Goal: Task Accomplishment & Management: Complete application form

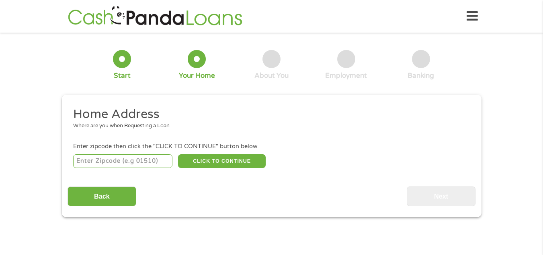
click at [121, 158] on input "number" at bounding box center [122, 161] width 99 height 14
type input "70056"
select select "[US_STATE]"
click at [198, 165] on button "CLICK TO CONTINUE" at bounding box center [222, 161] width 88 height 14
type input "70056"
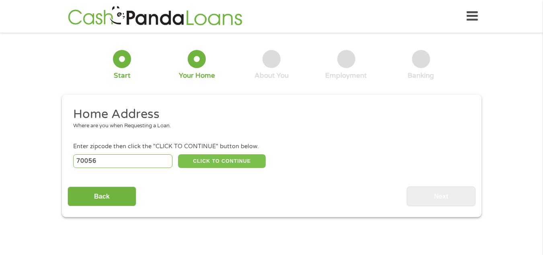
type input "Gretna"
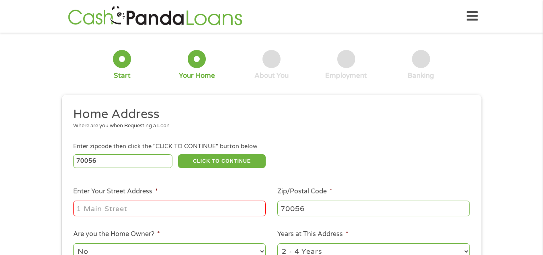
click at [173, 220] on ul "Home Address Where are you when Requesting a Loan. Enter zipcode then click the…" at bounding box center [272, 213] width 408 height 215
click at [165, 209] on input "Enter Your Street Address *" at bounding box center [169, 207] width 193 height 15
type input "[STREET_ADDRESS]"
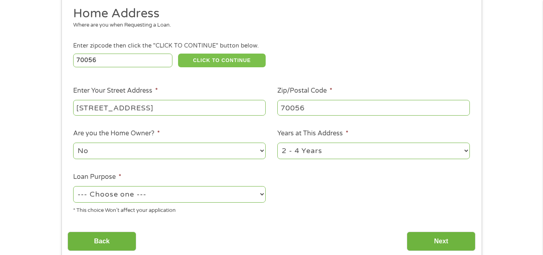
scroll to position [101, 0]
click at [306, 148] on select "1 Year or less 1 - 2 Years 2 - 4 Years Over 4 Years" at bounding box center [374, 150] width 193 height 16
select select "12months"
click at [278, 142] on select "1 Year or less 1 - 2 Years 2 - 4 Years Over 4 Years" at bounding box center [374, 150] width 193 height 16
click at [174, 191] on select "--- Choose one --- Pay Bills Debt Consolidation Home Improvement Major Purchase…" at bounding box center [169, 193] width 193 height 16
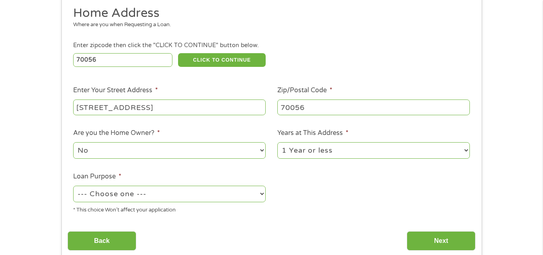
select select "shorttermcash"
click at [73, 185] on select "--- Choose one --- Pay Bills Debt Consolidation Home Improvement Major Purchase…" at bounding box center [169, 193] width 193 height 16
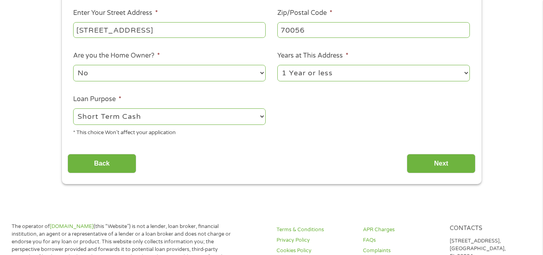
scroll to position [180, 0]
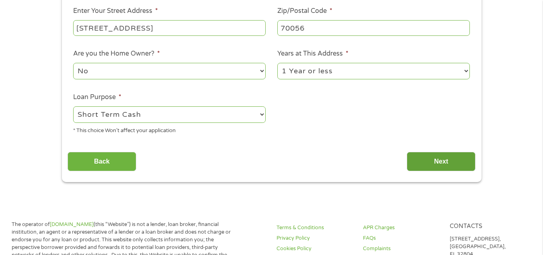
click at [432, 156] on input "Next" at bounding box center [441, 162] width 69 height 20
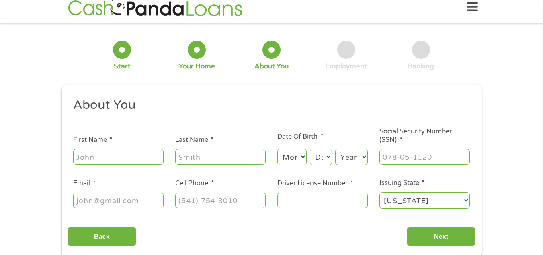
scroll to position [0, 0]
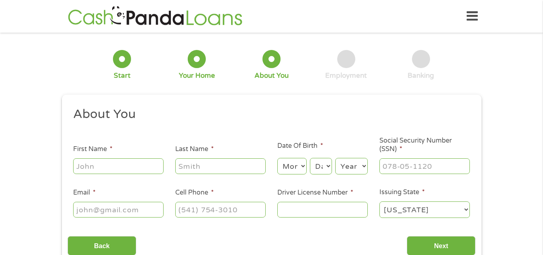
click at [92, 162] on input "First Name *" at bounding box center [118, 165] width 91 height 15
type input "[PERSON_NAME]"
click at [181, 164] on input "Last Name *" at bounding box center [220, 165] width 91 height 15
type input "r"
type input "[PERSON_NAME]"
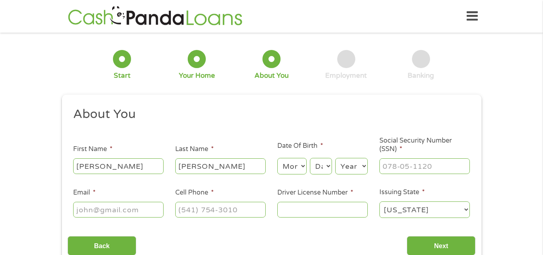
click at [300, 163] on select "Month 1 2 3 4 5 6 7 8 9 10 11 12" at bounding box center [292, 166] width 29 height 16
select select "7"
click at [278, 158] on select "Month 1 2 3 4 5 6 7 8 9 10 11 12" at bounding box center [292, 166] width 29 height 16
click at [323, 163] on select "Day 1 2 3 4 5 6 7 8 9 10 11 12 13 14 15 16 17 18 19 20 21 22 23 24 25 26 27 28 …" at bounding box center [321, 166] width 22 height 16
select select "3"
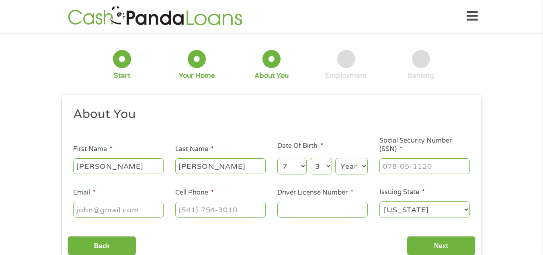
click at [310, 158] on select "Day 1 2 3 4 5 6 7 8 9 10 11 12 13 14 15 16 17 18 19 20 21 22 23 24 25 26 27 28 …" at bounding box center [321, 166] width 22 height 16
click at [350, 170] on select "Year [DATE] 2006 2005 2004 2003 2002 2001 2000 1999 1998 1997 1996 1995 1994 19…" at bounding box center [352, 166] width 33 height 16
select select "1996"
click at [336, 158] on select "Year [DATE] 2006 2005 2004 2003 2002 2001 2000 1999 1998 1997 1996 1995 1994 19…" at bounding box center [352, 166] width 33 height 16
click at [396, 165] on input "___-__-____" at bounding box center [425, 165] width 91 height 15
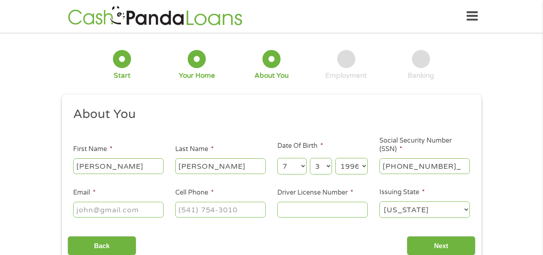
type input "437-93-2426"
click at [389, 212] on select "[US_STATE] [US_STATE] [US_STATE] [US_STATE] [US_STATE] [US_STATE] [US_STATE] [U…" at bounding box center [425, 209] width 91 height 16
select select "[US_STATE]"
click at [380, 201] on select "[US_STATE] [US_STATE] [US_STATE] [US_STATE] [US_STATE] [US_STATE] [US_STATE] [U…" at bounding box center [425, 209] width 91 height 16
click at [312, 208] on input "Driver License Number *" at bounding box center [323, 209] width 91 height 15
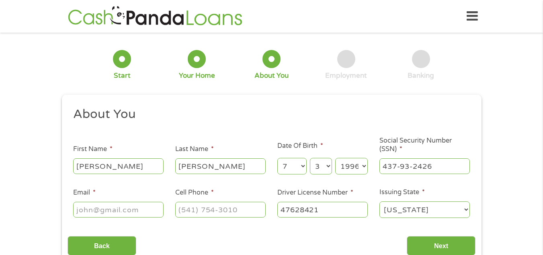
type input "47628421"
click at [212, 208] on input "(___) ___-____" at bounding box center [220, 209] width 91 height 15
type input "[PHONE_NUMBER]"
click at [136, 203] on input "Email *" at bounding box center [118, 209] width 91 height 15
type input "[PERSON_NAME][EMAIL_ADDRESS][DOMAIN_NAME]"
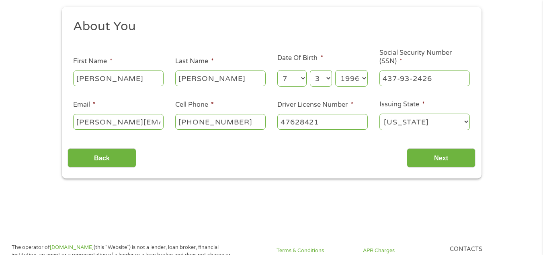
scroll to position [89, 0]
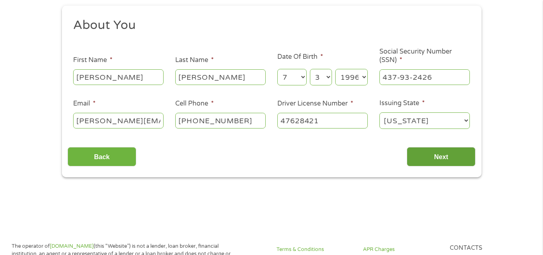
click at [438, 160] on input "Next" at bounding box center [441, 157] width 69 height 20
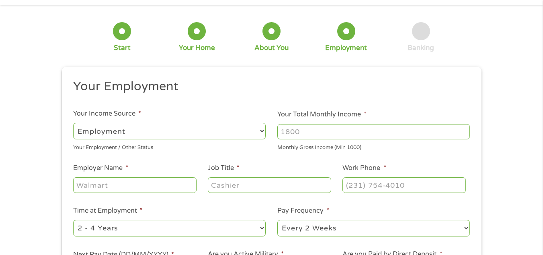
scroll to position [64, 0]
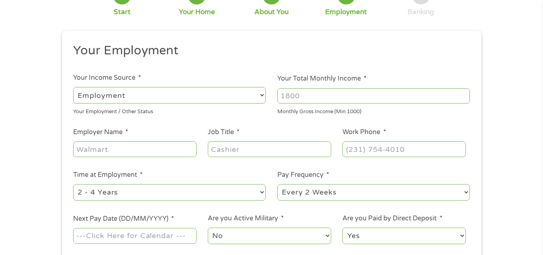
drag, startPoint x: 326, startPoint y: 98, endPoint x: 272, endPoint y: 122, distance: 59.4
click at [272, 122] on ul "Your Employment Your Income Source * --- Choose one --- Employment [DEMOGRAPHIC…" at bounding box center [272, 147] width 408 height 208
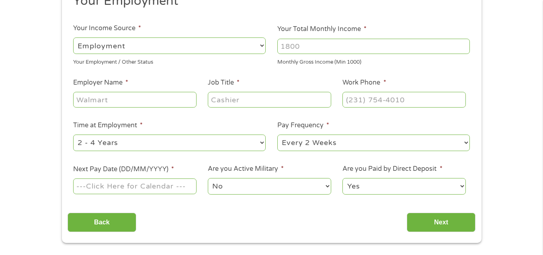
scroll to position [113, 0]
click at [322, 51] on input "Your Total Monthly Income *" at bounding box center [374, 45] width 193 height 15
type input "1"
type input "2300"
click at [260, 45] on select "--- Choose one --- Employment [DEMOGRAPHIC_DATA] Benefits" at bounding box center [169, 45] width 193 height 16
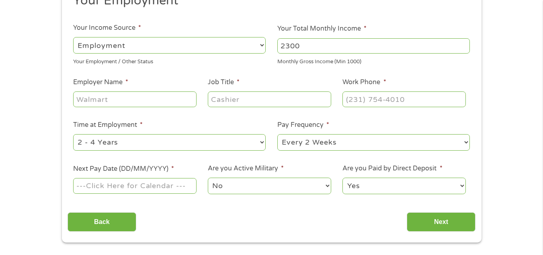
select select "selfEmployed"
click at [73, 37] on select "--- Choose one --- Employment [DEMOGRAPHIC_DATA] Benefits" at bounding box center [169, 45] width 193 height 16
click at [172, 102] on input "Employer Name *" at bounding box center [134, 98] width 123 height 15
type input "d"
type input "DoorDash"
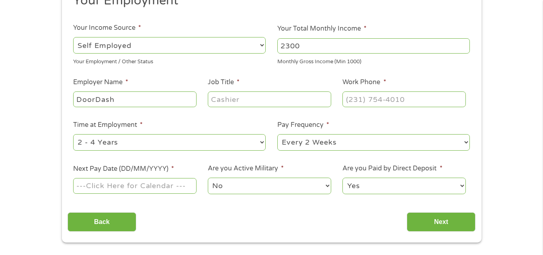
click at [222, 101] on input "Job Title *" at bounding box center [269, 98] width 123 height 15
type input "Shopper"
type input "(___) ___-____"
drag, startPoint x: 346, startPoint y: 100, endPoint x: 333, endPoint y: 108, distance: 15.7
click at [333, 108] on li "Job Title * Shopper" at bounding box center [269, 92] width 135 height 31
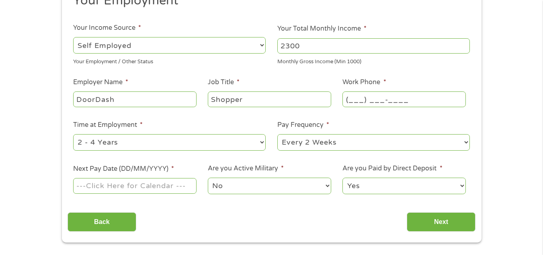
click at [371, 96] on input "(___) ___-____" at bounding box center [404, 98] width 123 height 15
type input "[PHONE_NUMBER]"
click at [196, 145] on select "--- Choose one --- 1 Year or less 1 - 2 Years 2 - 4 Years Over 4 Years" at bounding box center [169, 142] width 193 height 16
click at [324, 143] on select "--- Choose one --- Every 2 Weeks Every Week Monthly Semi-Monthly" at bounding box center [374, 142] width 193 height 16
select select "weekly"
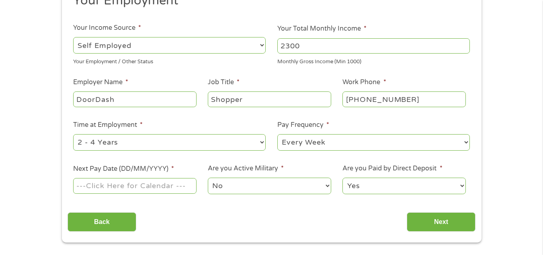
click at [278, 134] on select "--- Choose one --- Every 2 Weeks Every Week Monthly Semi-Monthly" at bounding box center [374, 142] width 193 height 16
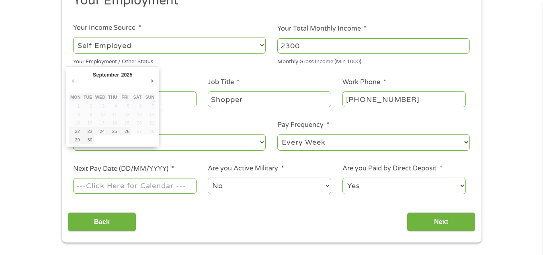
click at [158, 182] on input "Next Pay Date (DD/MM/YYYY) *" at bounding box center [134, 185] width 123 height 15
type input "[DATE]"
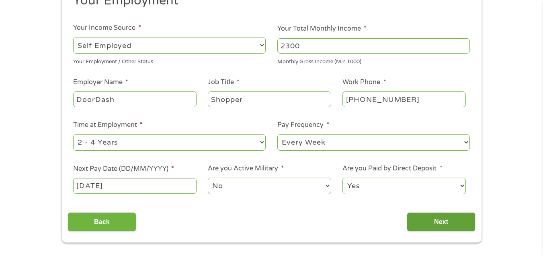
click at [421, 220] on input "Next" at bounding box center [441, 222] width 69 height 20
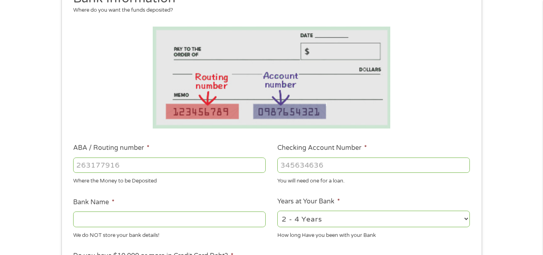
scroll to position [116, 0]
click at [192, 157] on input "ABA / Routing number *" at bounding box center [169, 164] width 193 height 15
type input "091302966"
type input "CHOICE FINANCIAL GROUP"
type input "091302966"
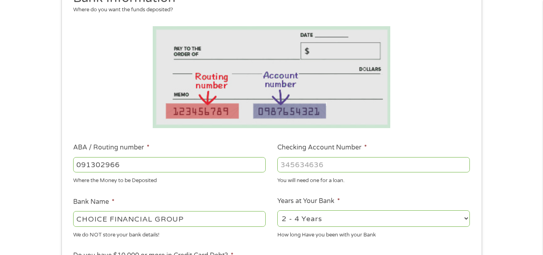
click at [292, 170] on input "Checking Account Number *" at bounding box center [374, 164] width 193 height 15
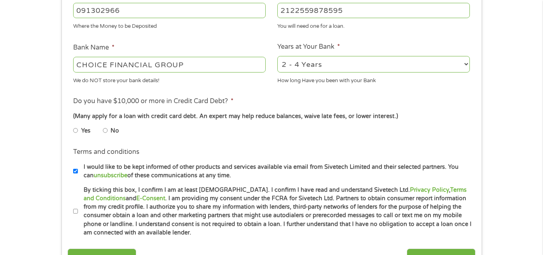
scroll to position [270, 0]
type input "2122559878595"
click at [104, 129] on input "No" at bounding box center [105, 130] width 5 height 13
radio input "true"
click at [76, 208] on input "By ticking this box, I confirm I am at least [DEMOGRAPHIC_DATA]. I confirm I ha…" at bounding box center [75, 210] width 5 height 13
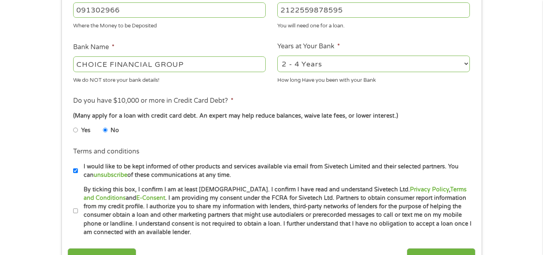
checkbox input "true"
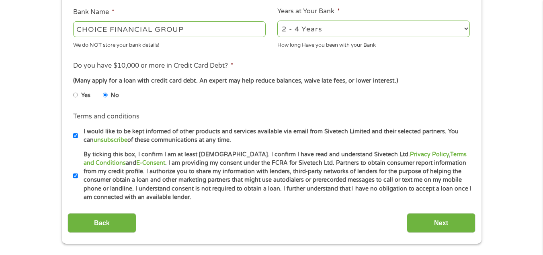
scroll to position [336, 0]
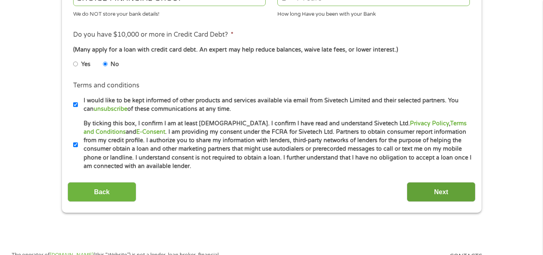
click at [423, 195] on input "Next" at bounding box center [441, 192] width 69 height 20
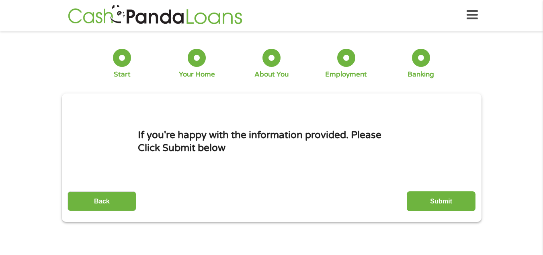
scroll to position [0, 0]
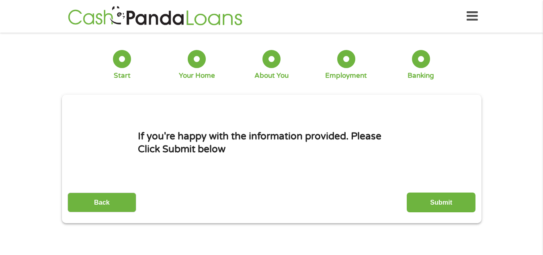
click at [423, 195] on input "Submit" at bounding box center [441, 202] width 69 height 20
